Goal: Information Seeking & Learning: Find specific fact

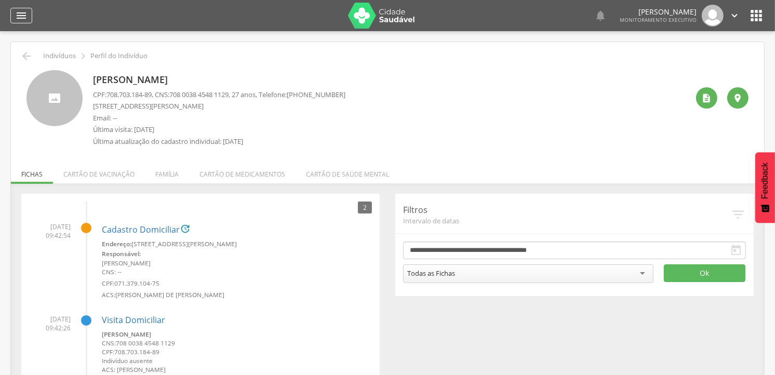
click at [24, 12] on icon "" at bounding box center [21, 15] width 12 height 12
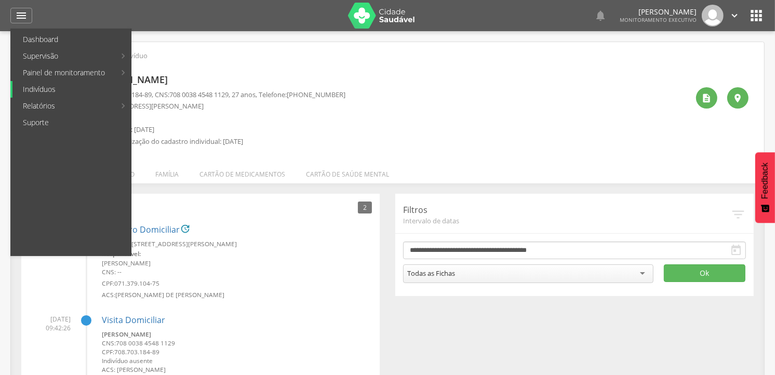
click at [30, 90] on link "Indivíduos" at bounding box center [71, 89] width 118 height 17
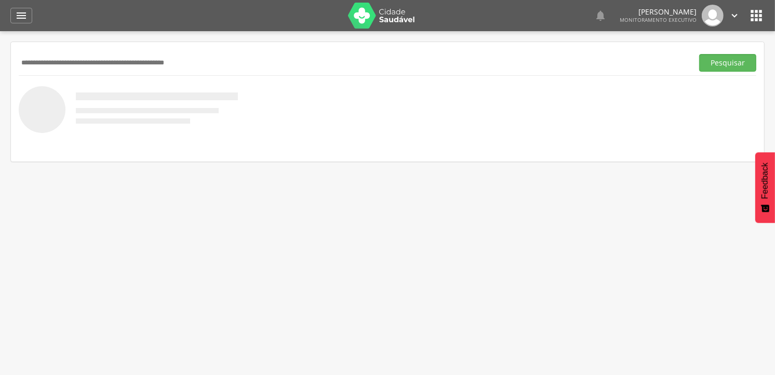
drag, startPoint x: 213, startPoint y: 51, endPoint x: 115, endPoint y: 58, distance: 98.4
click at [115, 58] on input "text" at bounding box center [354, 63] width 670 height 18
paste input "**********"
click at [738, 61] on button "Pesquisar" at bounding box center [727, 63] width 57 height 18
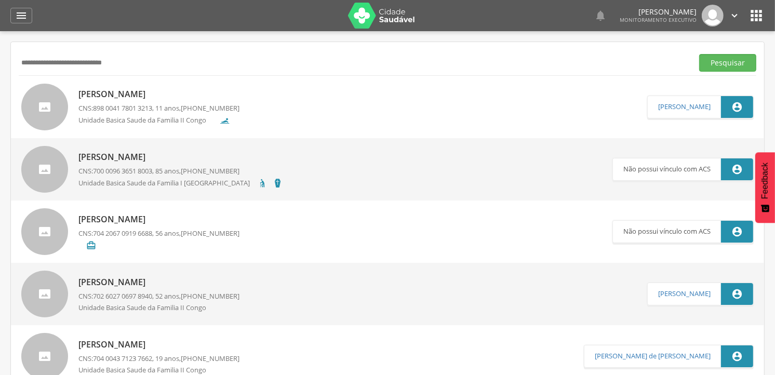
click at [292, 69] on input "**********" at bounding box center [354, 63] width 670 height 18
type input "*"
type input "**********"
click at [699, 54] on button "Pesquisar" at bounding box center [727, 63] width 57 height 18
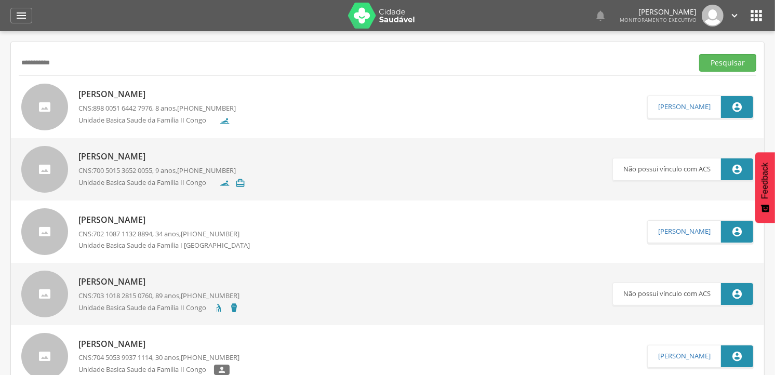
click at [163, 149] on div "[PERSON_NAME] CNS: 700 5015 3652 0055 , 9 anos, [PHONE_NUMBER] Unidade Basica S…" at bounding box center [161, 169] width 167 height 43
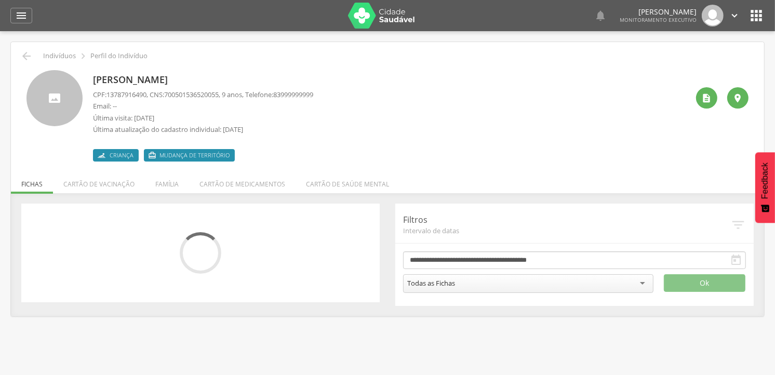
click at [163, 149] on label " Mudança de território" at bounding box center [189, 155] width 91 height 12
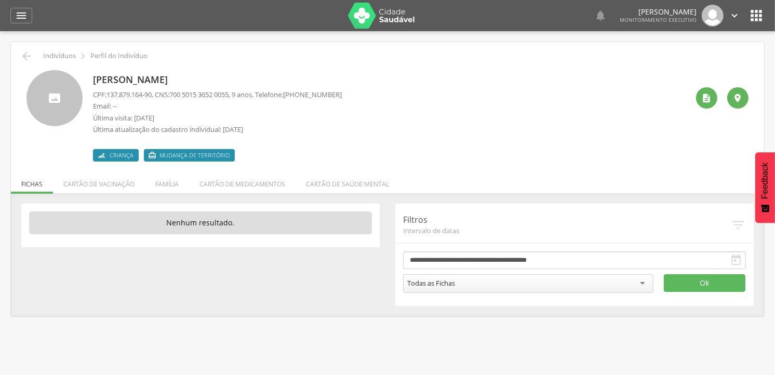
click at [162, 193] on li "Família" at bounding box center [167, 181] width 44 height 24
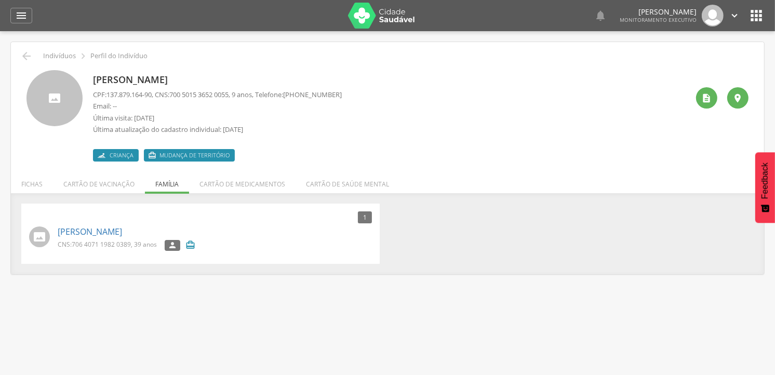
click at [122, 156] on span "Criança" at bounding box center [122, 155] width 24 height 8
click at [30, 184] on li "Fichas" at bounding box center [32, 181] width 42 height 24
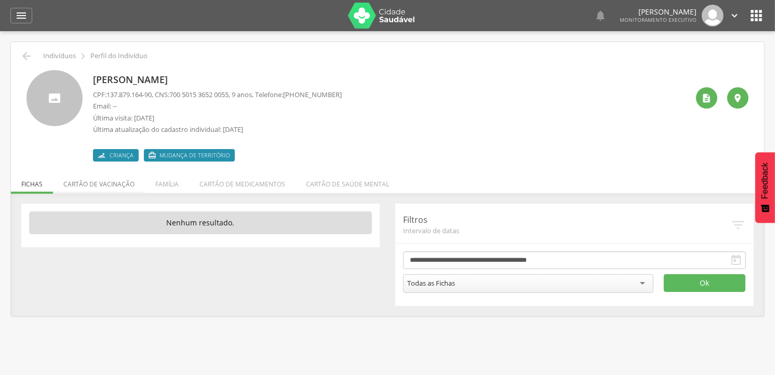
click at [90, 183] on li "Cartão de vacinação" at bounding box center [99, 181] width 92 height 24
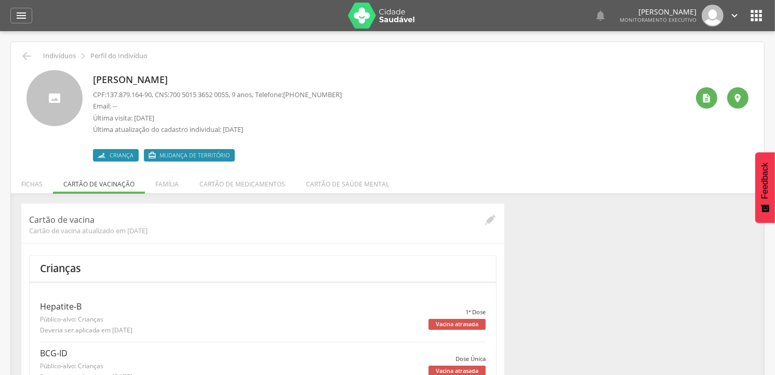
click at [141, 186] on ul "Fichas Cartão de vacinação Família Cartão de medicamentos Cartão de saúde mental" at bounding box center [387, 184] width 753 height 9
click at [698, 101] on div "" at bounding box center [706, 97] width 21 height 21
